Goal: Task Accomplishment & Management: Use online tool/utility

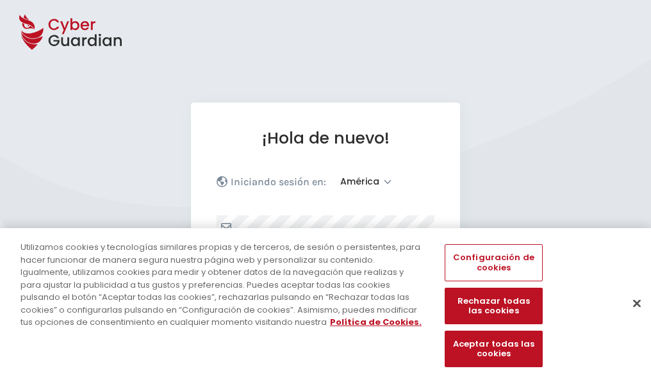
select select "América"
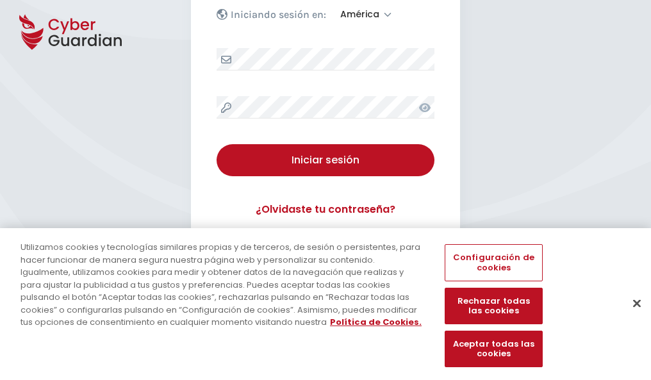
click at [630, 316] on button "Cerrar" at bounding box center [636, 303] width 28 height 28
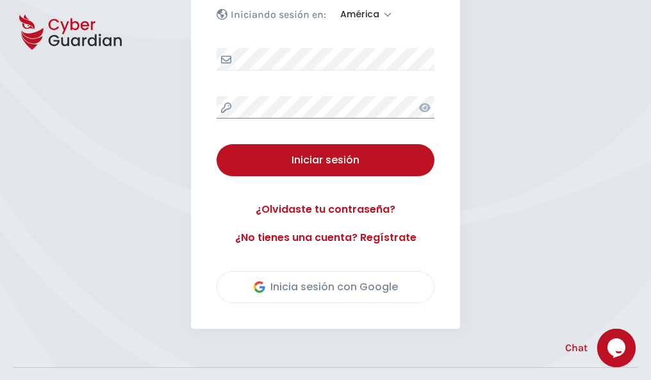
scroll to position [291, 0]
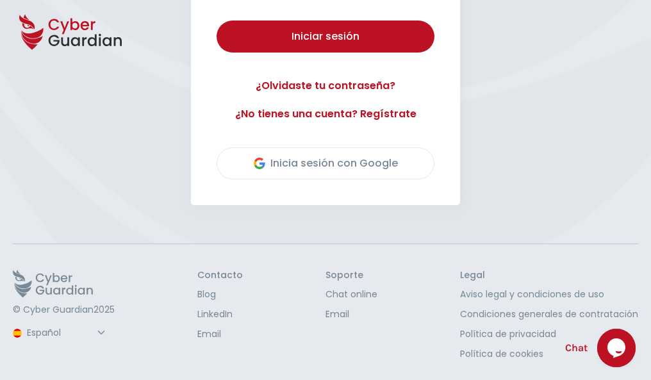
click at [216, 20] on button "Iniciar sesión" at bounding box center [325, 36] width 218 height 32
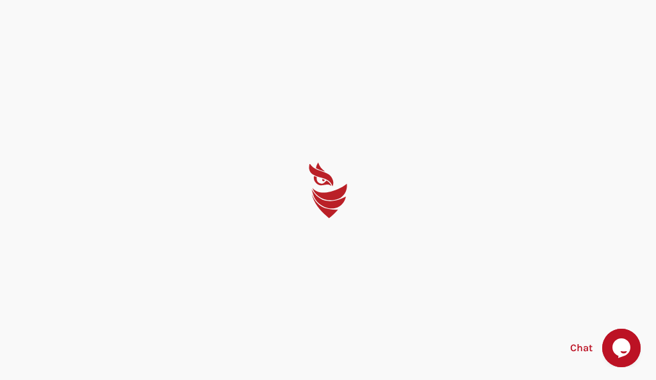
select select "English"
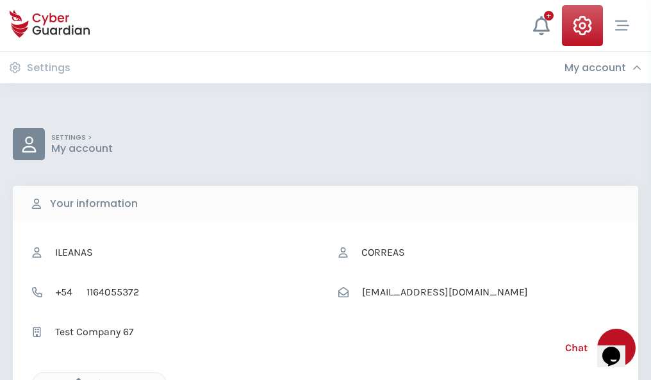
click at [75, 378] on icon "button" at bounding box center [75, 383] width 11 height 11
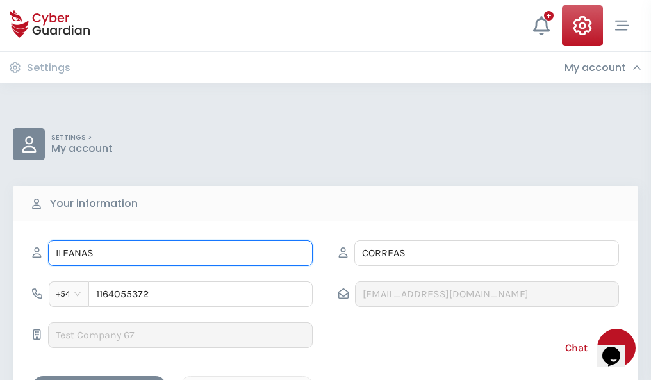
click at [180, 253] on input "ILEANAS" at bounding box center [180, 253] width 264 height 26
type input "I"
type input "Araceli"
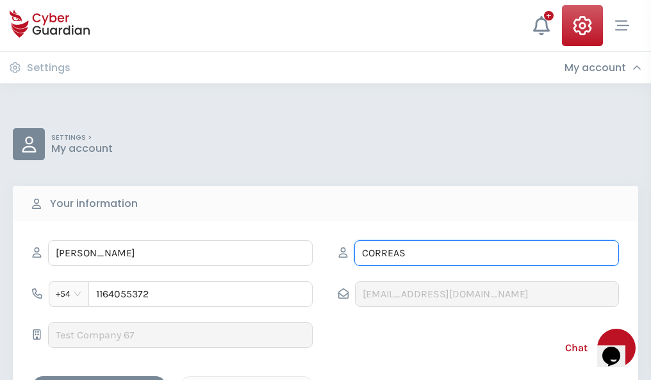
click at [486, 253] on input "CORREAS" at bounding box center [486, 253] width 264 height 26
type input "C"
type input "Hervás"
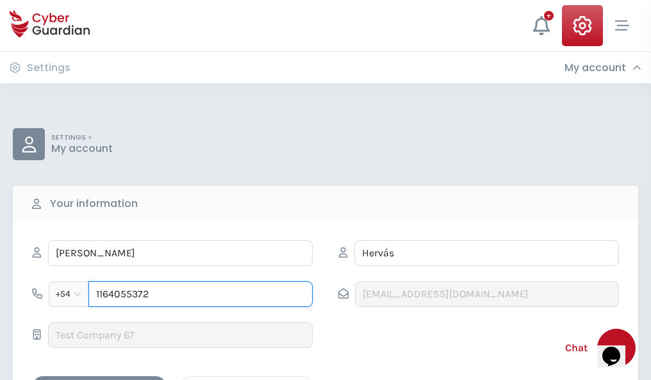
click at [200, 294] on input "1164055372" at bounding box center [200, 294] width 224 height 26
type input "1"
type input "4884307002"
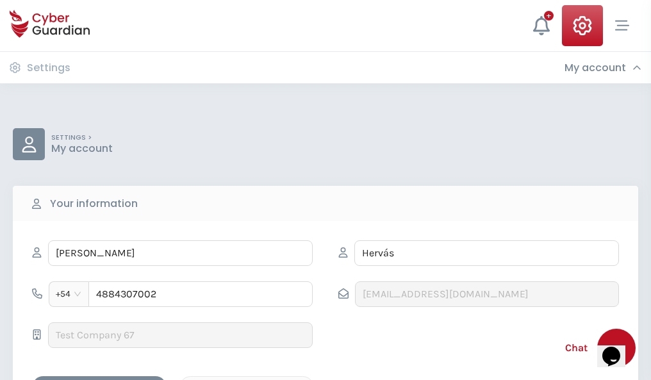
click at [247, 379] on div "Cancel" at bounding box center [247, 387] width 114 height 16
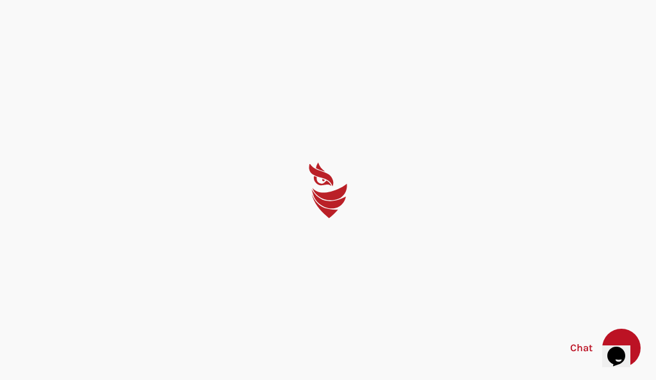
select select "English"
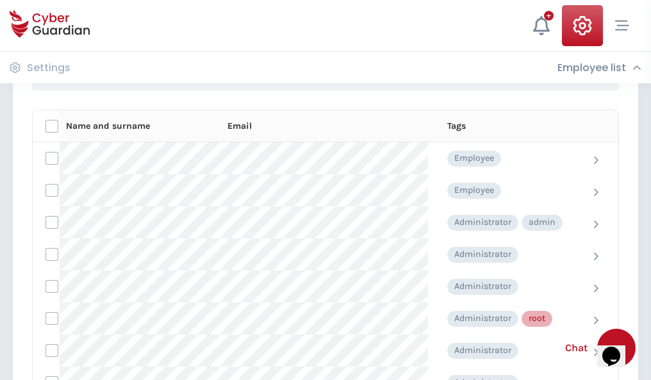
scroll to position [644, 0]
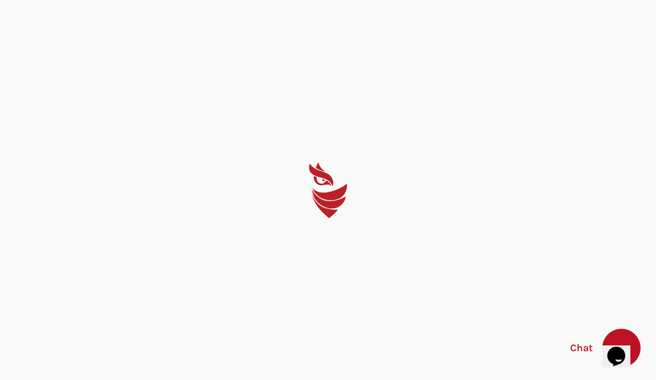
select select "English"
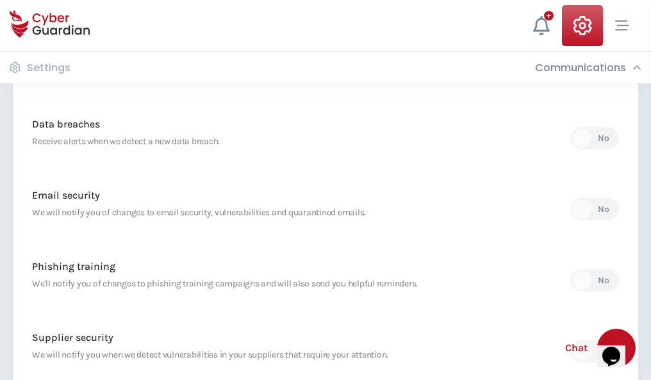
scroll to position [674, 0]
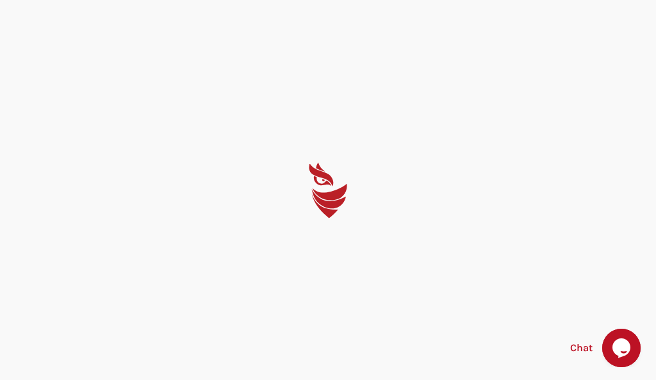
select select "English"
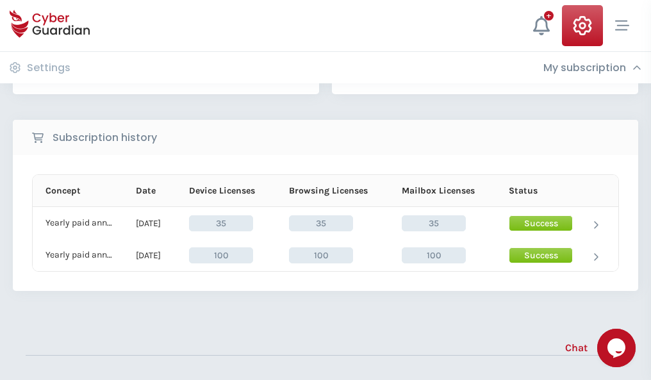
scroll to position [357, 0]
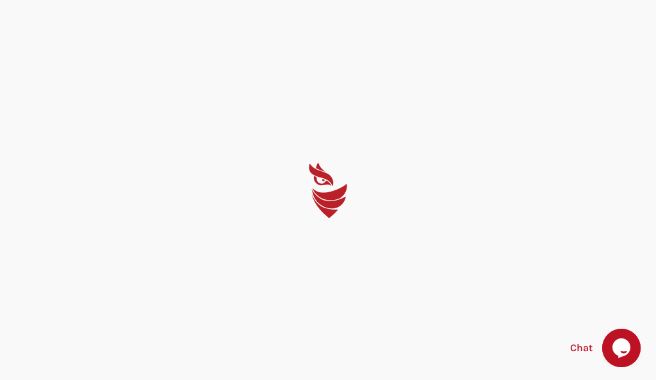
select select "English"
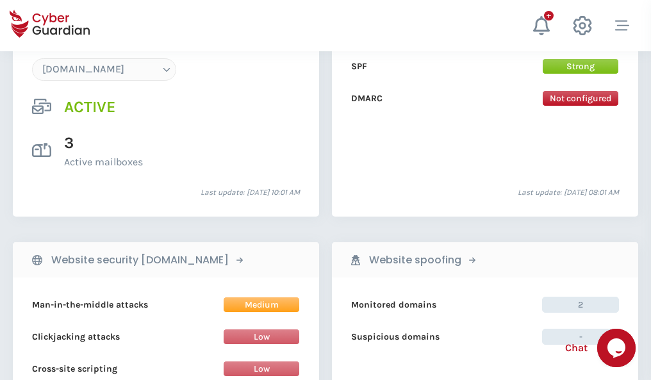
scroll to position [1364, 0]
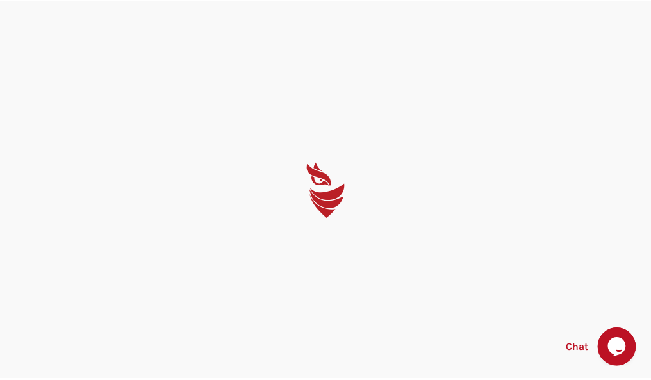
select select "English"
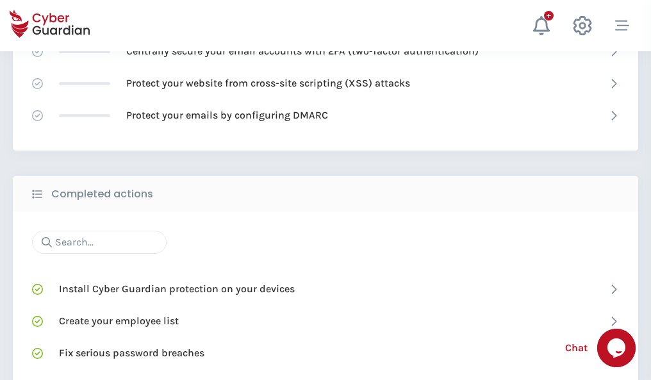
scroll to position [853, 0]
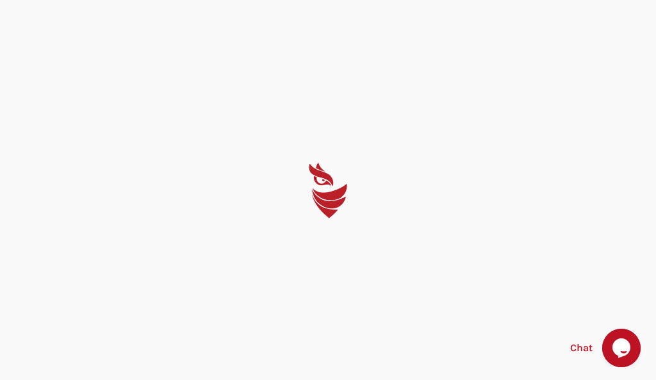
select select "English"
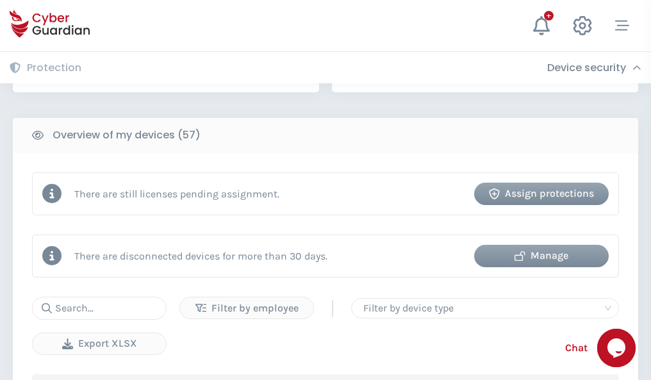
scroll to position [1241, 0]
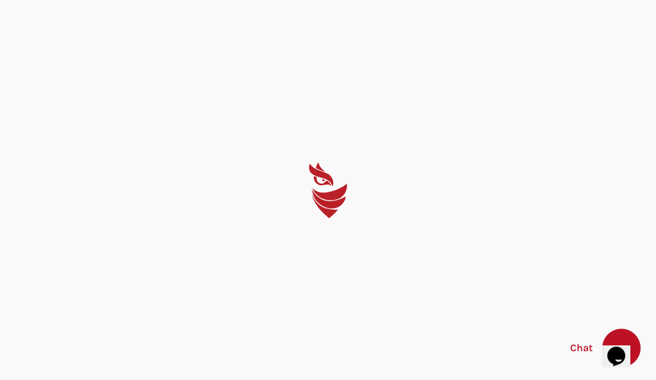
select select "English"
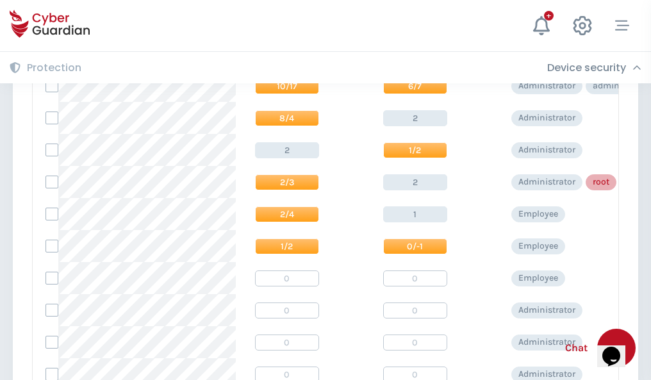
scroll to position [645, 0]
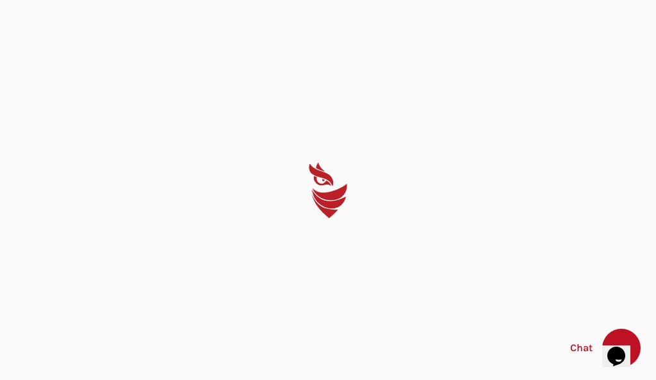
select select "English"
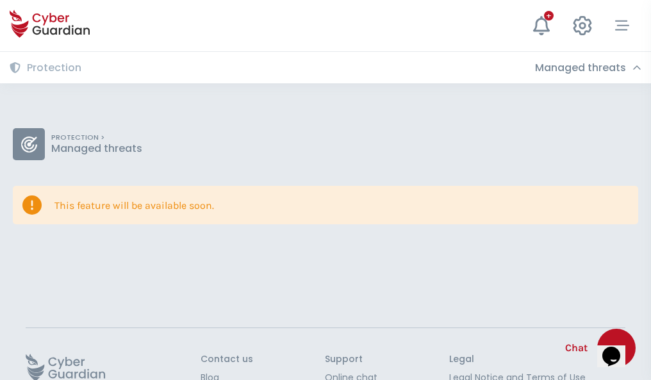
scroll to position [83, 0]
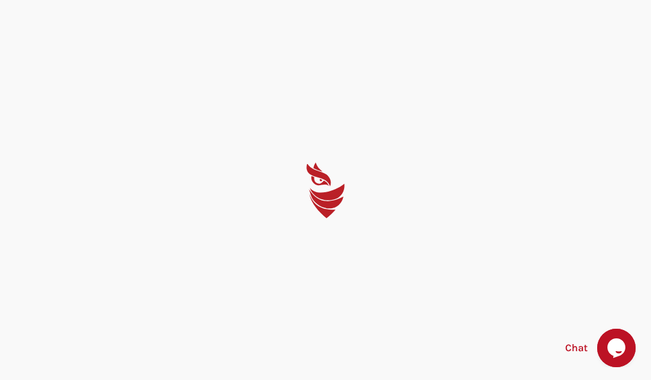
select select "English"
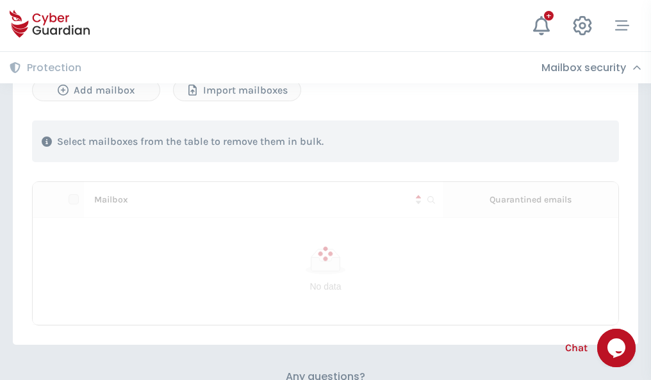
scroll to position [548, 0]
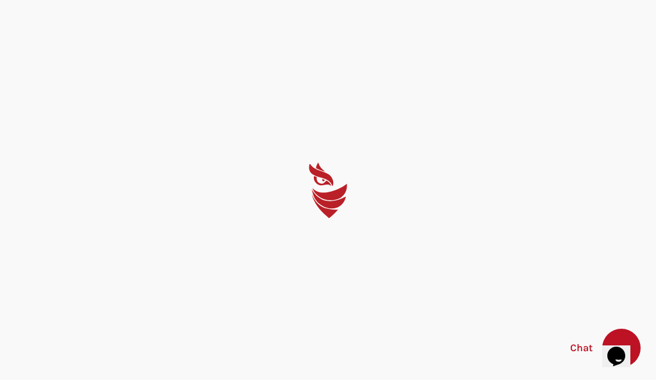
select select "English"
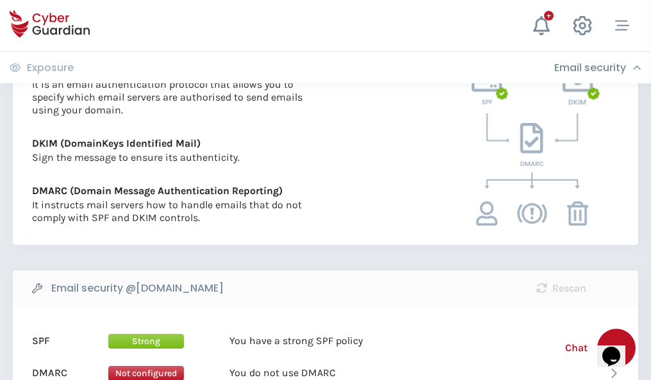
scroll to position [691, 0]
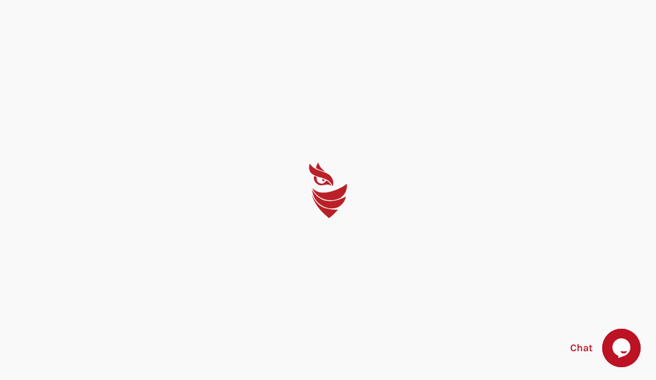
select select "English"
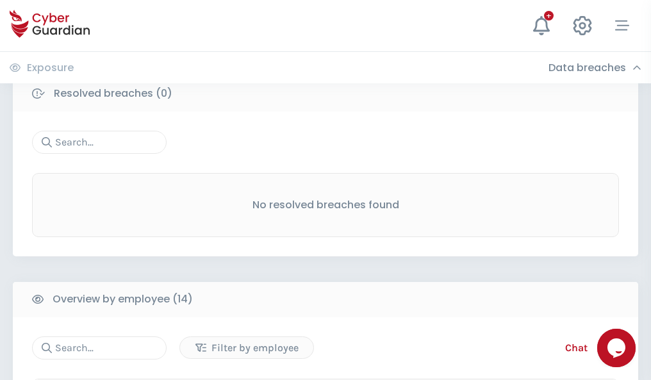
scroll to position [1156, 0]
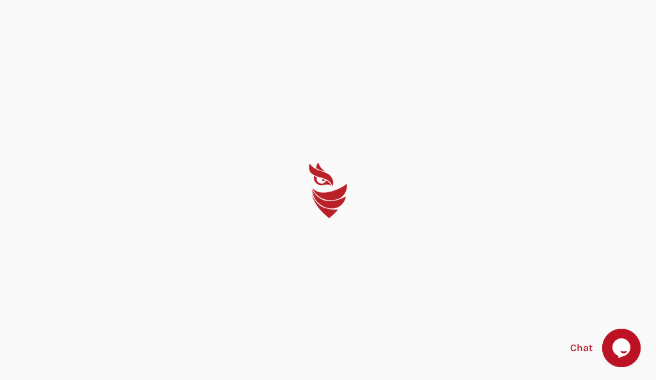
select select "English"
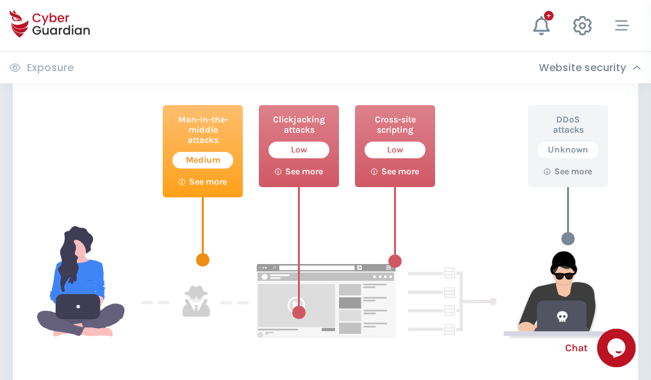
scroll to position [697, 0]
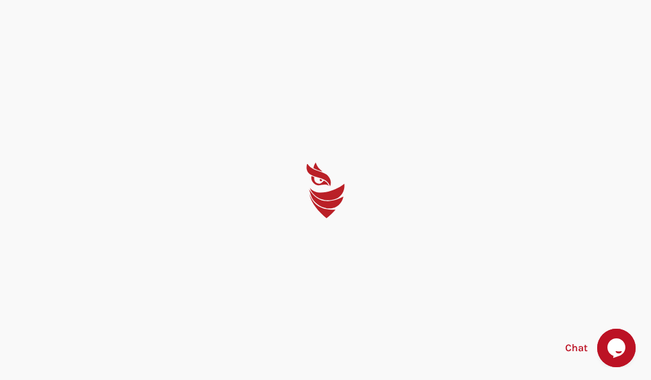
select select "English"
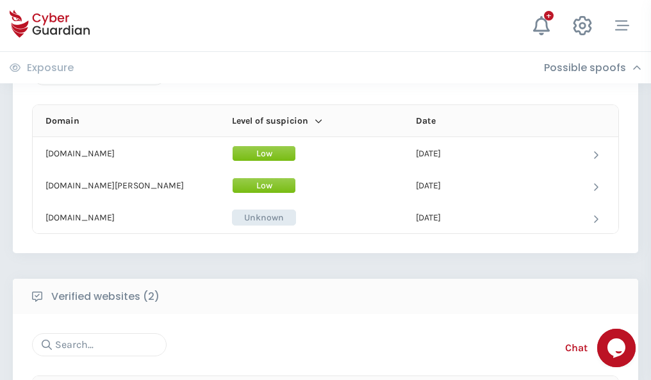
scroll to position [768, 0]
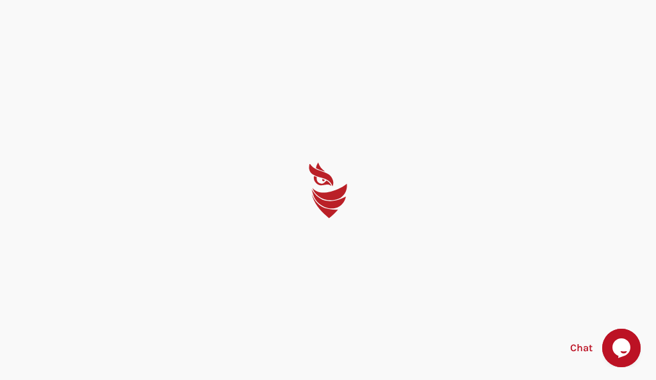
select select "English"
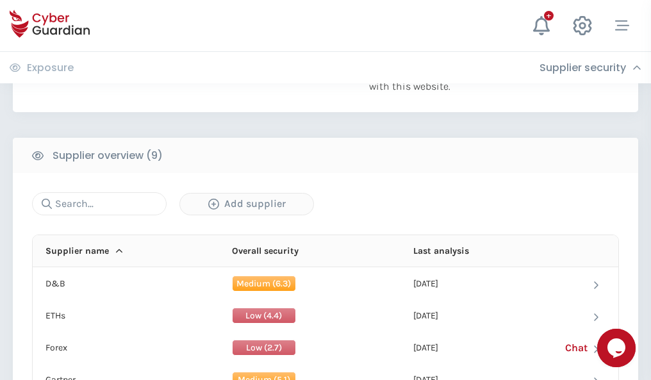
scroll to position [893, 0]
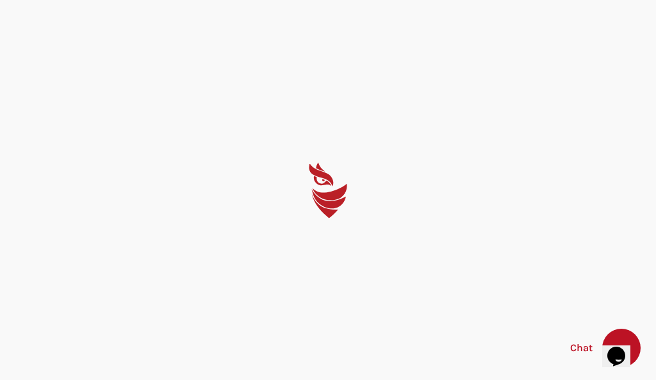
select select "English"
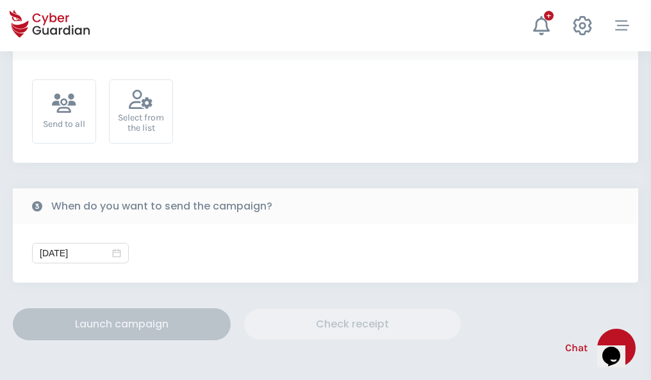
scroll to position [469, 0]
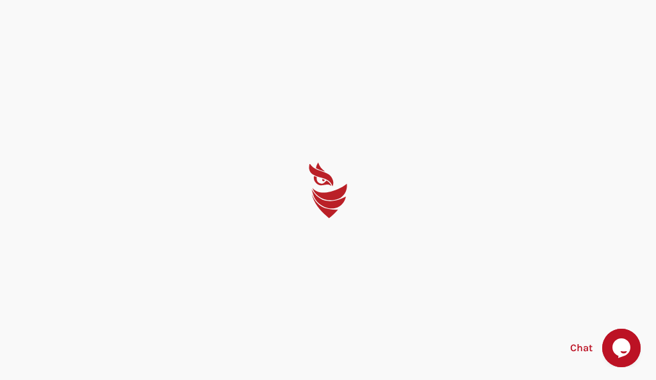
select select "English"
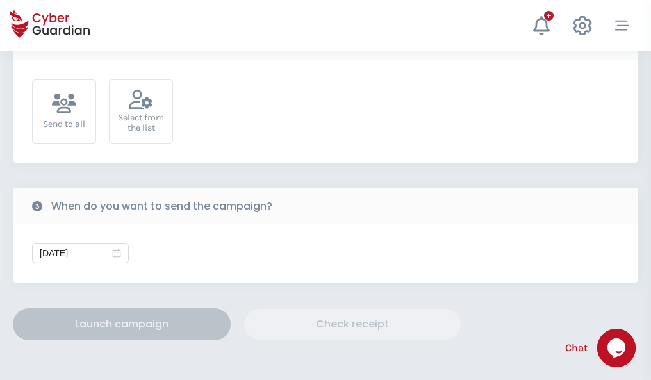
scroll to position [469, 0]
